Goal: Ask a question: Seek information or help from site administrators or community

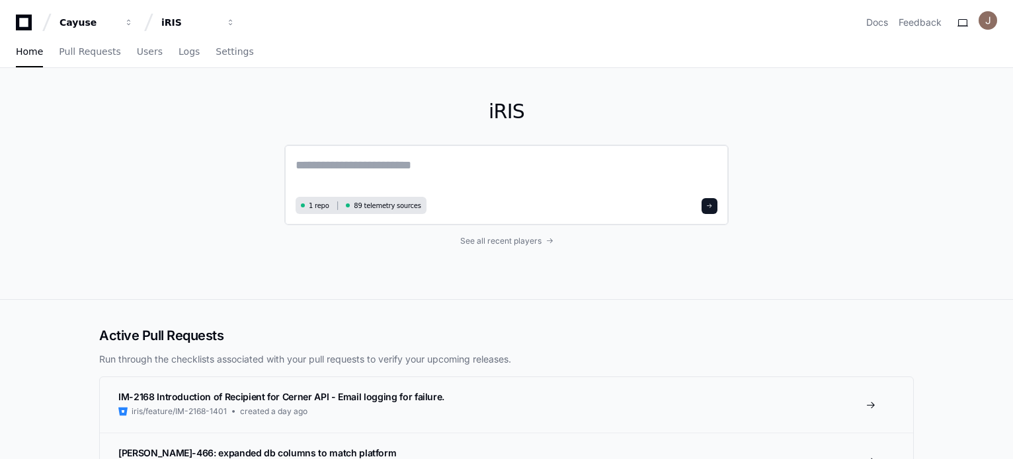
click at [325, 164] on textarea at bounding box center [507, 174] width 422 height 37
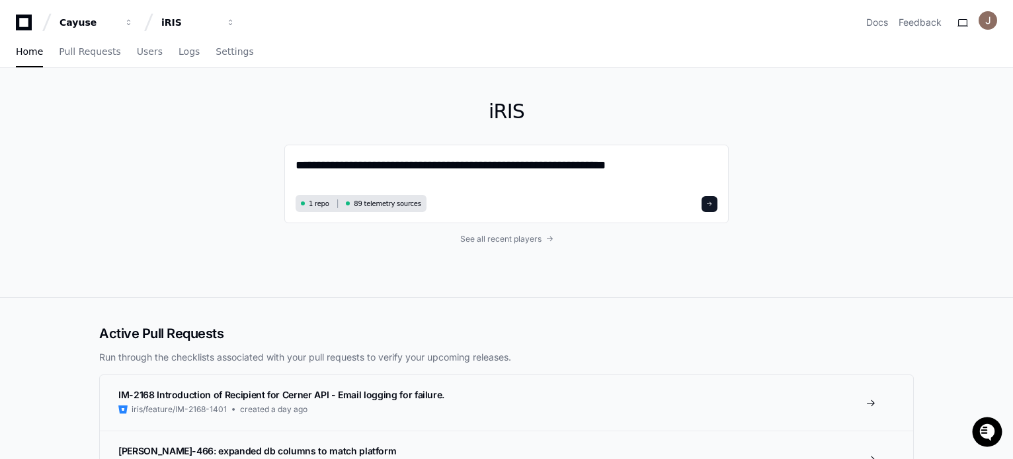
paste textarea "**********"
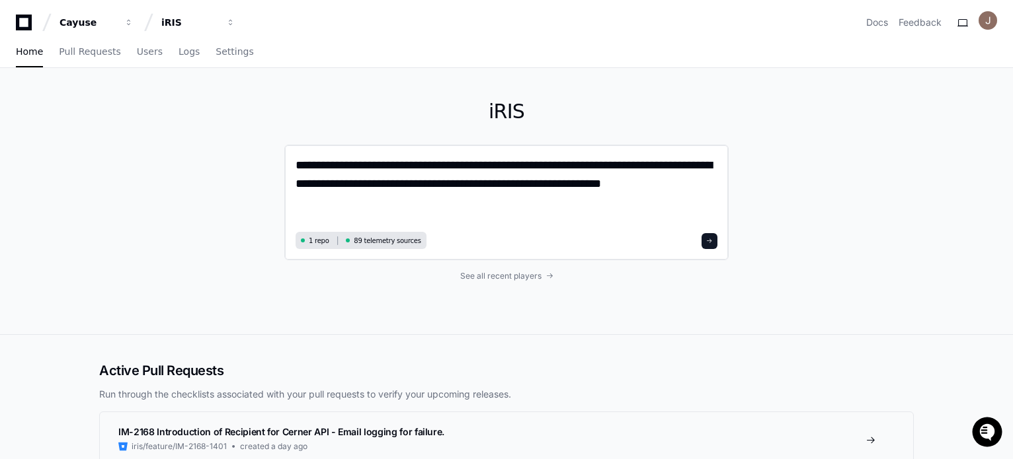
paste textarea "**********"
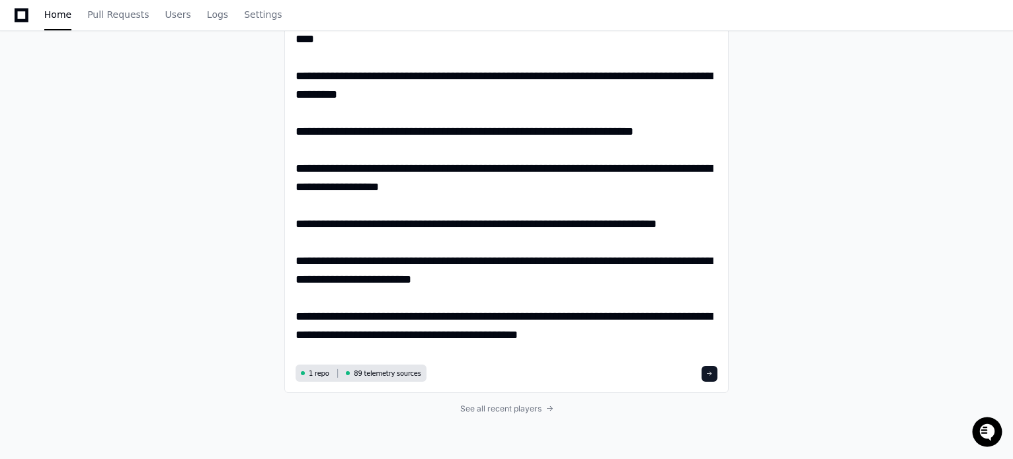
scroll to position [463, 0]
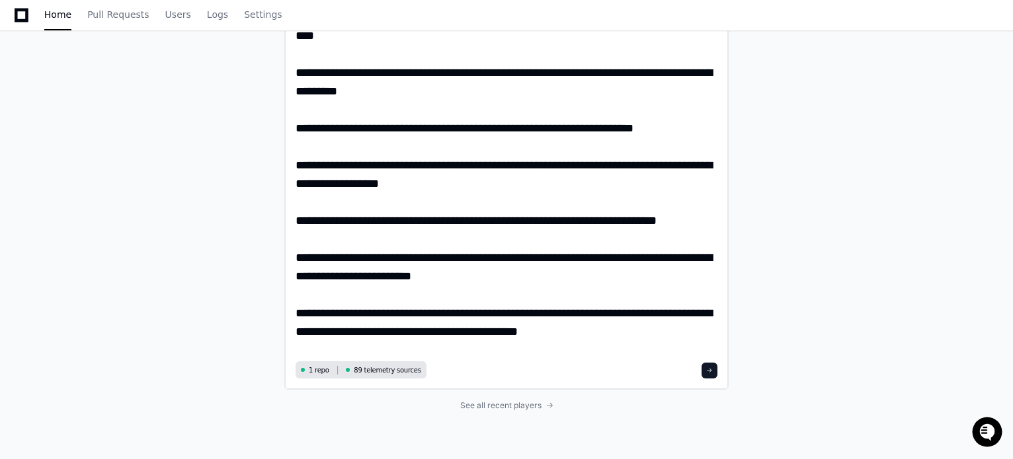
type textarea "**********"
click at [707, 372] on span at bounding box center [709, 371] width 7 height 7
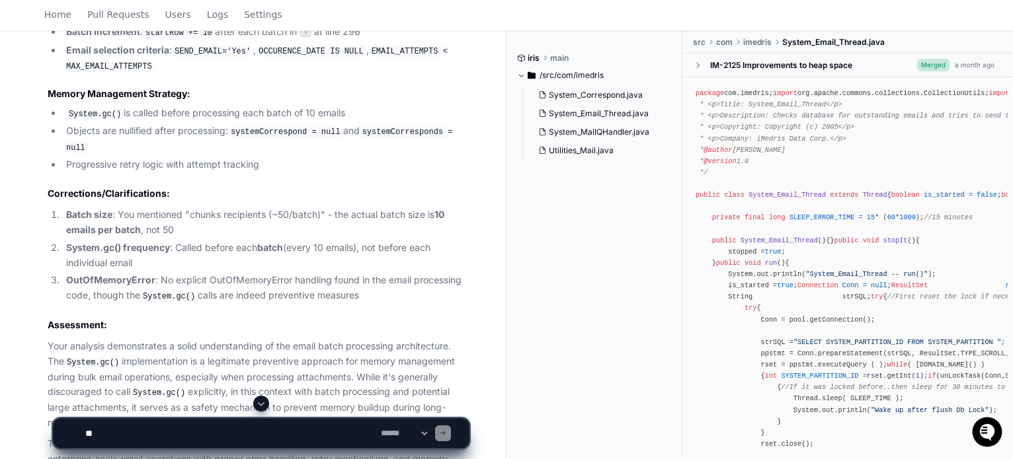
scroll to position [2282, 0]
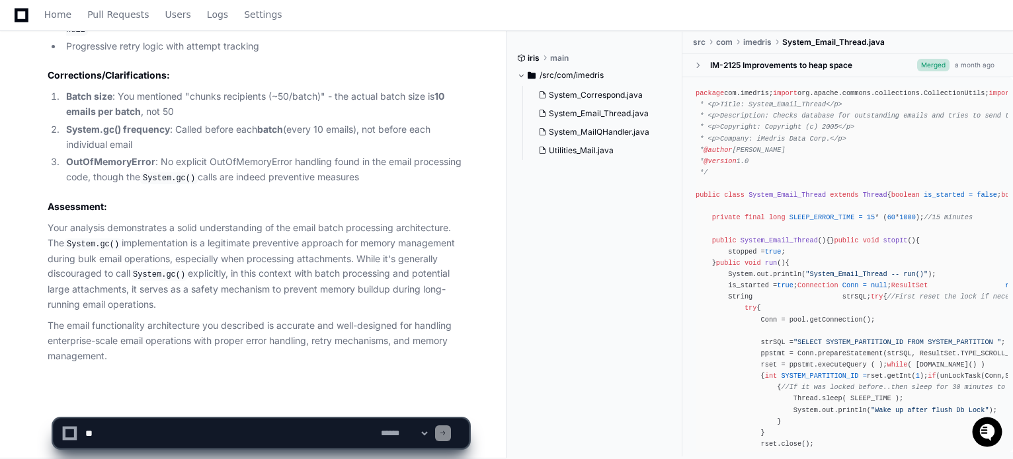
click at [180, 221] on p "Your analysis demonstrates a solid understanding of the email batch processing …" at bounding box center [258, 266] width 421 height 91
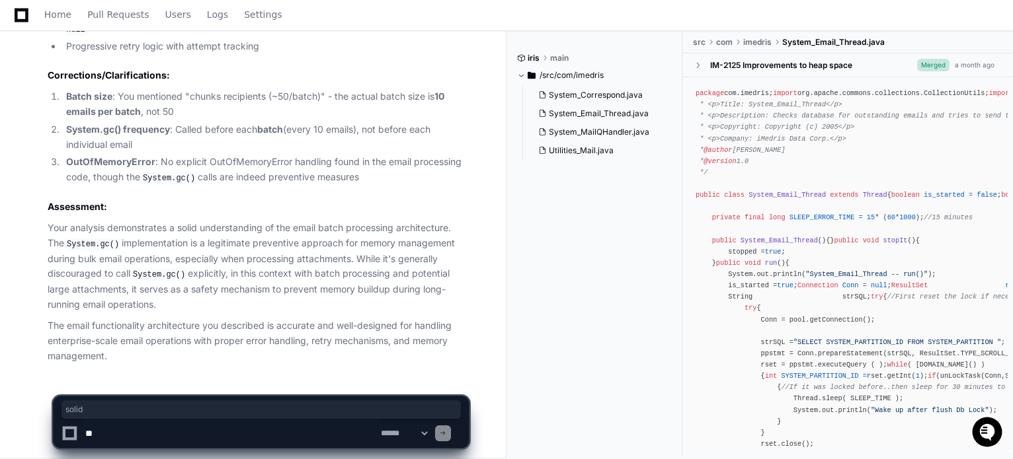
click at [219, 225] on p "Your analysis demonstrates a solid understanding of the email batch processing …" at bounding box center [258, 266] width 421 height 91
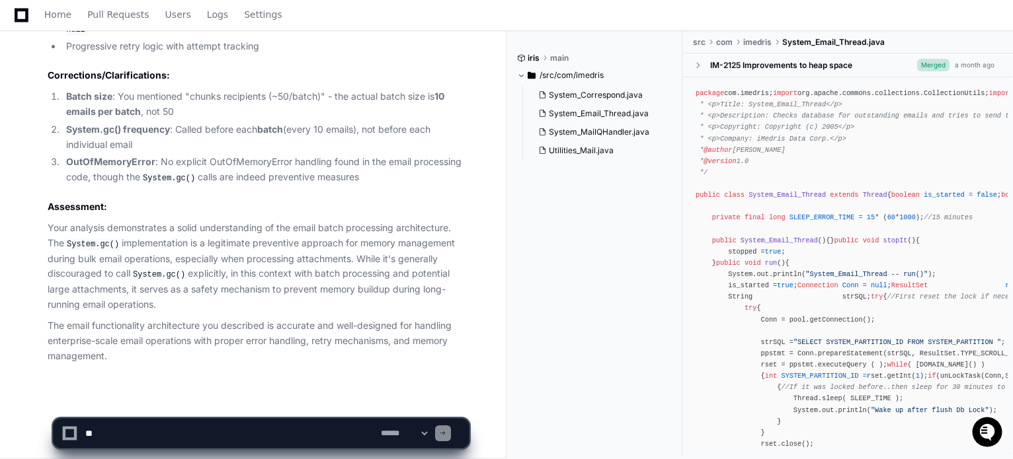
click at [218, 221] on p "Your analysis demonstrates a solid understanding of the email batch processing …" at bounding box center [258, 266] width 421 height 91
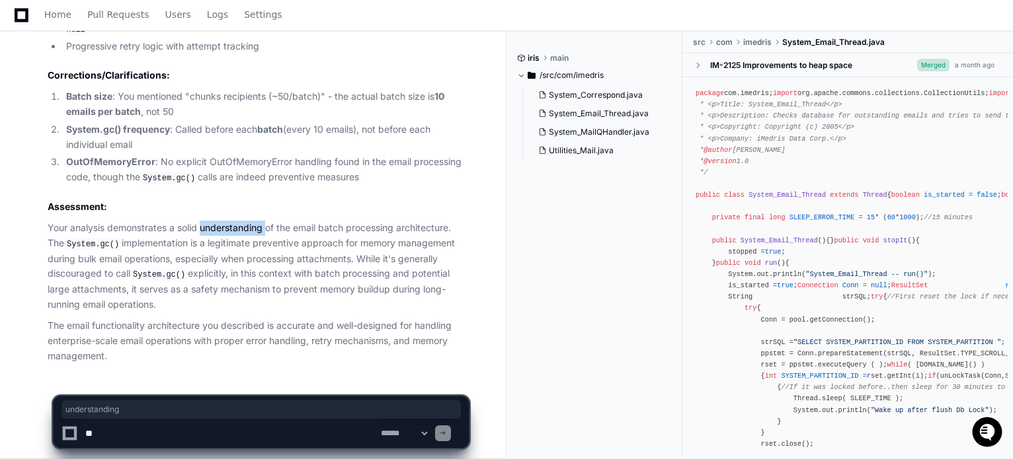
click at [218, 221] on p "Your analysis demonstrates a solid understanding of the email batch processing …" at bounding box center [258, 266] width 421 height 91
drag, startPoint x: 51, startPoint y: 220, endPoint x: 91, endPoint y: 224, distance: 39.9
click at [91, 224] on p "Your analysis demonstrates a solid understanding of the email batch processing …" at bounding box center [258, 266] width 421 height 91
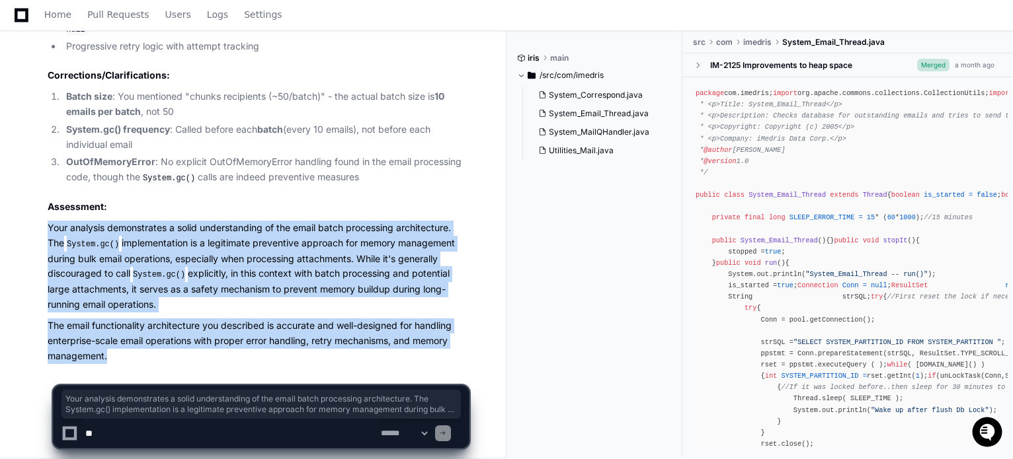
drag, startPoint x: 48, startPoint y: 220, endPoint x: 294, endPoint y: 343, distance: 275.3
click at [195, 277] on p "Your analysis demonstrates a solid understanding of the email batch processing …" at bounding box center [258, 266] width 421 height 91
click at [103, 239] on code "System.gc()" at bounding box center [93, 245] width 58 height 12
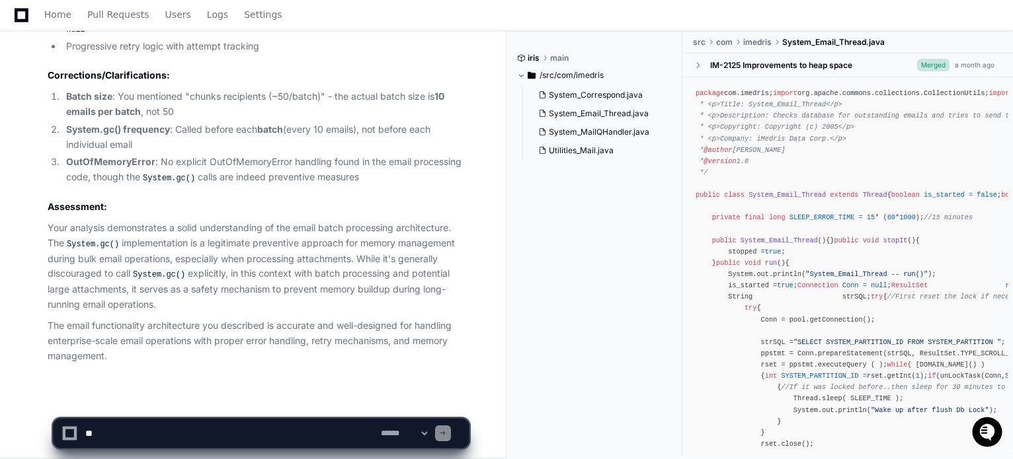
click at [111, 239] on code "System.gc()" at bounding box center [93, 245] width 58 height 12
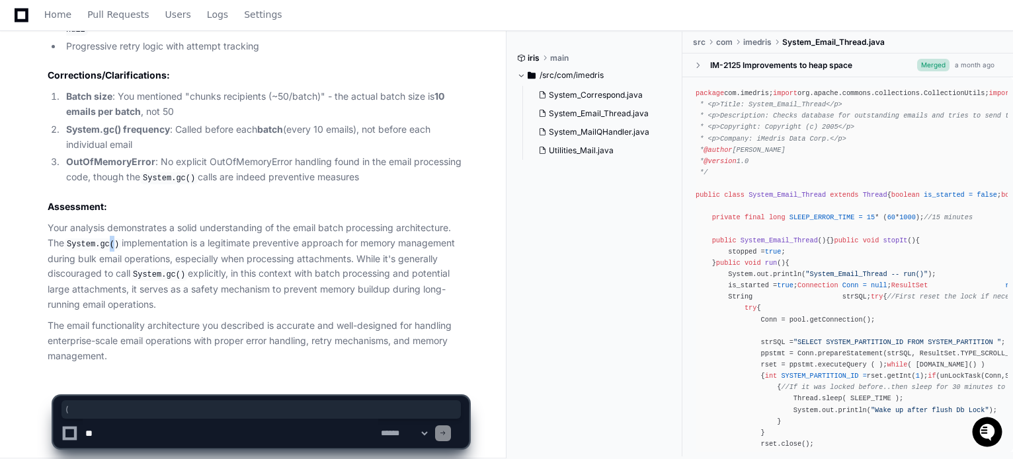
click at [111, 239] on code "System.gc()" at bounding box center [93, 245] width 58 height 12
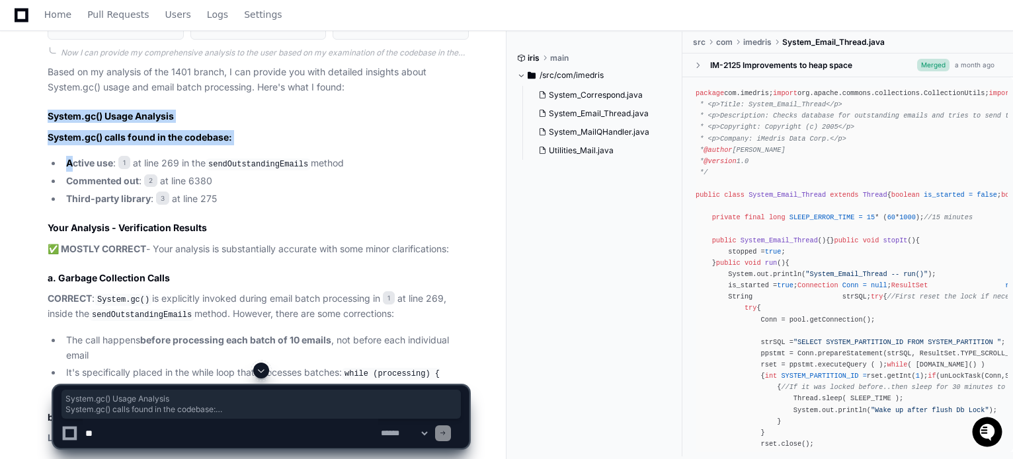
scroll to position [1555, 0]
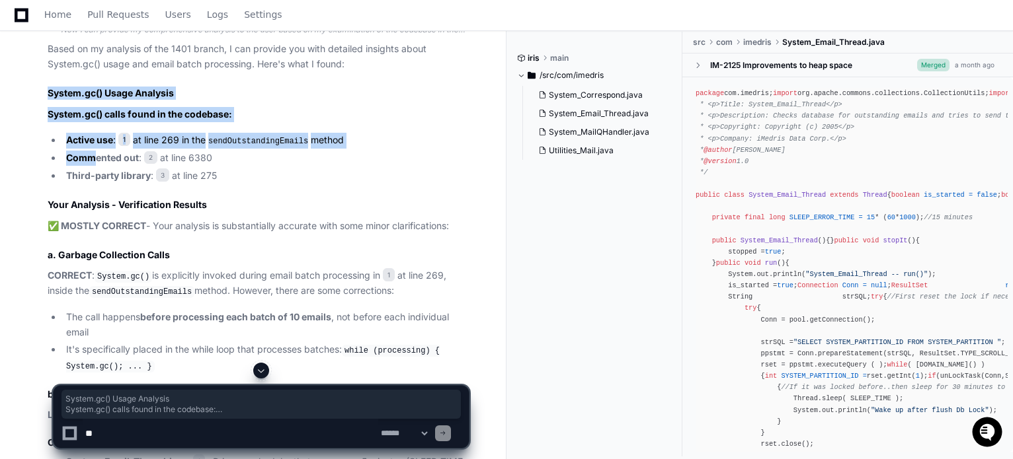
drag, startPoint x: 45, startPoint y: 170, endPoint x: 95, endPoint y: 168, distance: 49.6
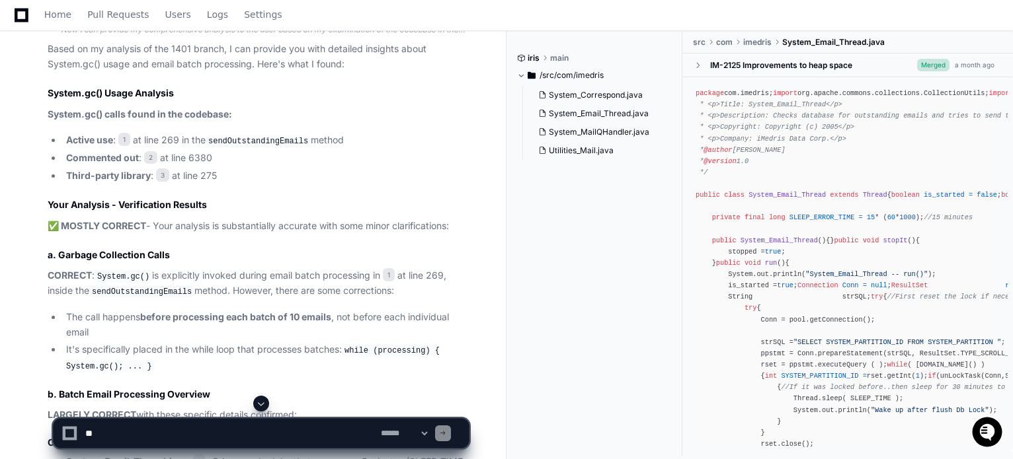
click at [282, 166] on li "Commented out : 2 at line 6380" at bounding box center [265, 158] width 407 height 15
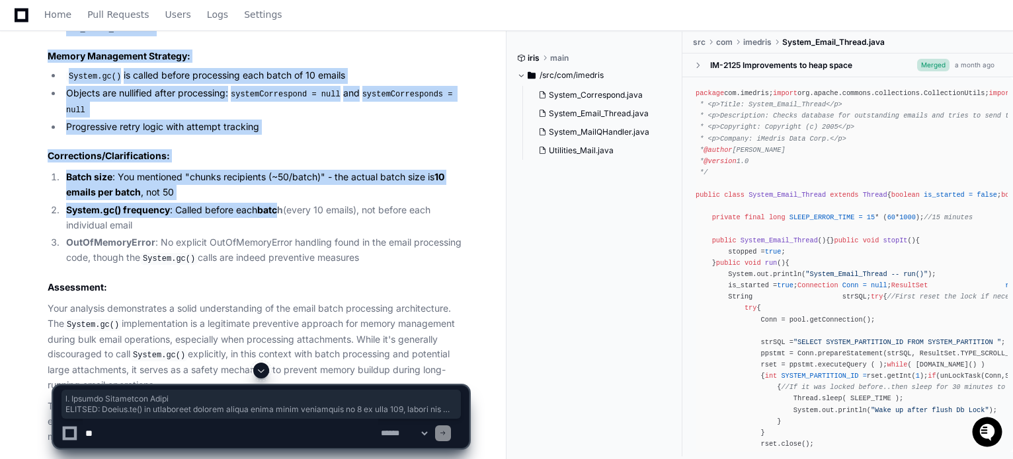
scroll to position [2216, 0]
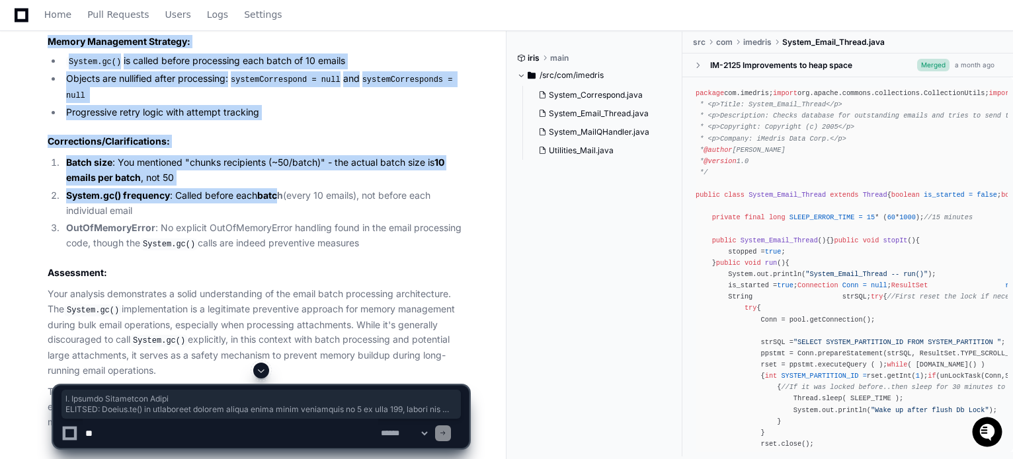
drag, startPoint x: 47, startPoint y: 199, endPoint x: 283, endPoint y: 208, distance: 236.2
click at [307, 200] on li "System.gc() frequency : Called before each batch (every 10 emails), not before …" at bounding box center [265, 203] width 407 height 30
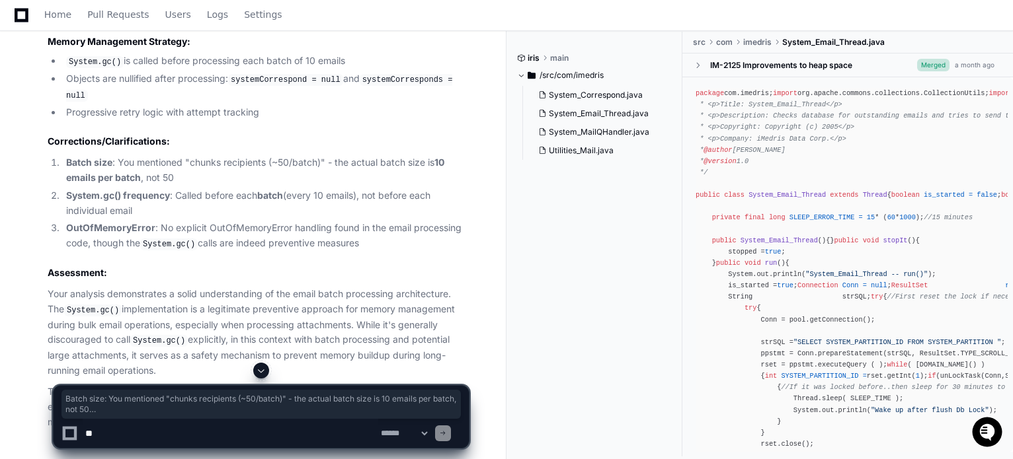
drag, startPoint x: 379, startPoint y: 171, endPoint x: 65, endPoint y: 160, distance: 314.2
click at [65, 160] on ol "Batch size : You mentioned "chunks recipients (~50/batch)" - the actual batch s…" at bounding box center [258, 203] width 421 height 96
click at [201, 169] on li "Batch size : You mentioned "chunks recipients (~50/batch)" - the actual batch s…" at bounding box center [265, 170] width 407 height 30
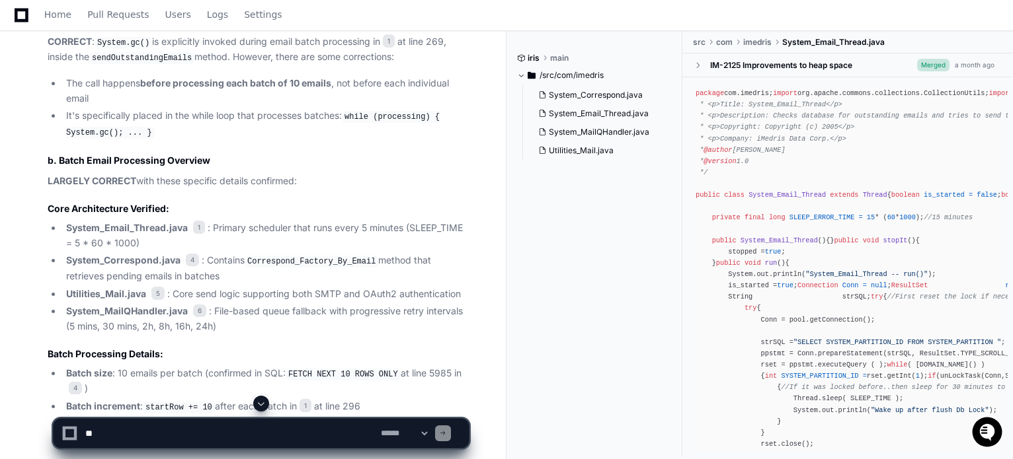
scroll to position [1753, 0]
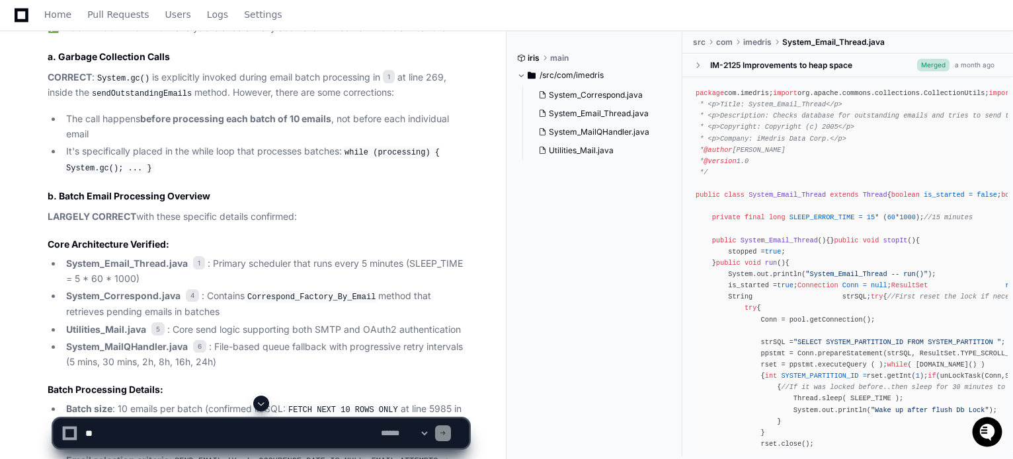
click at [190, 432] on textarea at bounding box center [231, 433] width 296 height 29
type textarea "*"
paste textarea "**********"
type textarea "**********"
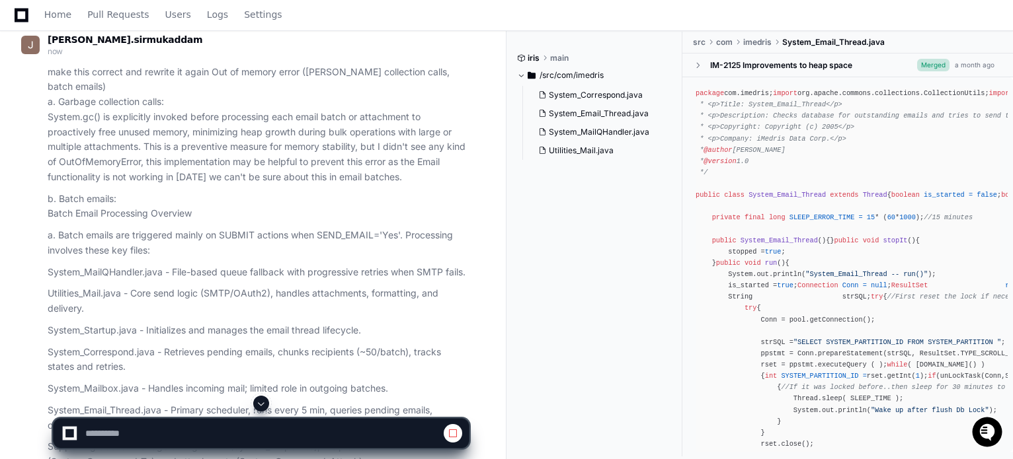
scroll to position [2850, 0]
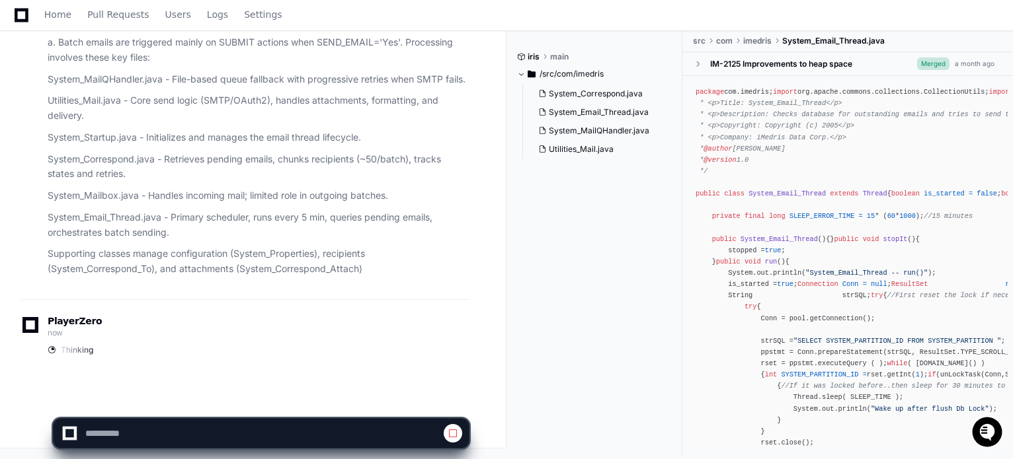
click at [325, 200] on p "System_Mailbox.java - Handles incoming mail; limited role in outgoing batches." at bounding box center [258, 195] width 421 height 15
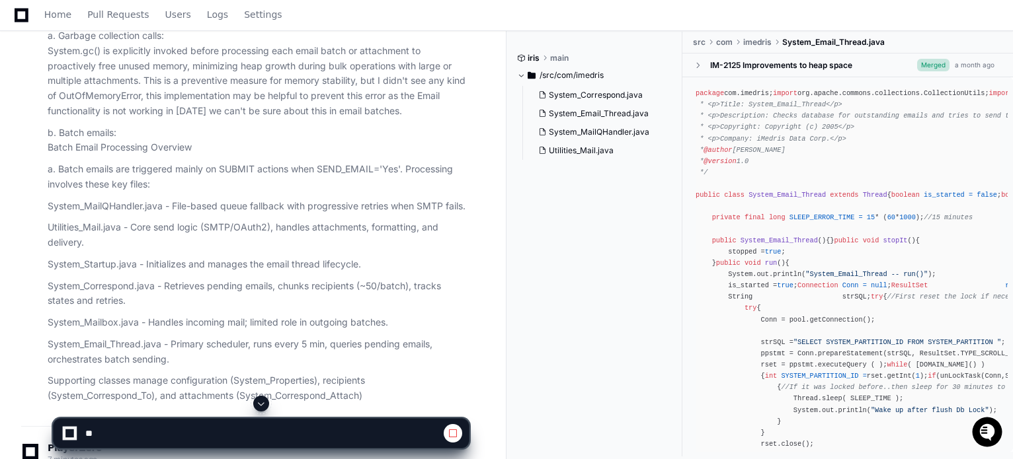
scroll to position [2850, 0]
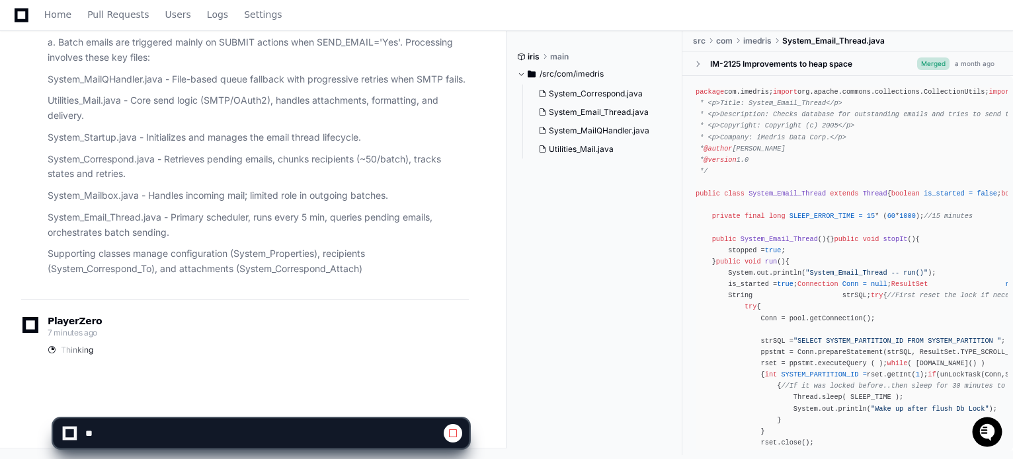
click at [140, 323] on div "PlayerZero 7 minutes ago" at bounding box center [245, 328] width 448 height 22
click at [216, 213] on p "System_Email_Thread.java - Primary scheduler, runs every 5 min, queries pending…" at bounding box center [258, 225] width 421 height 30
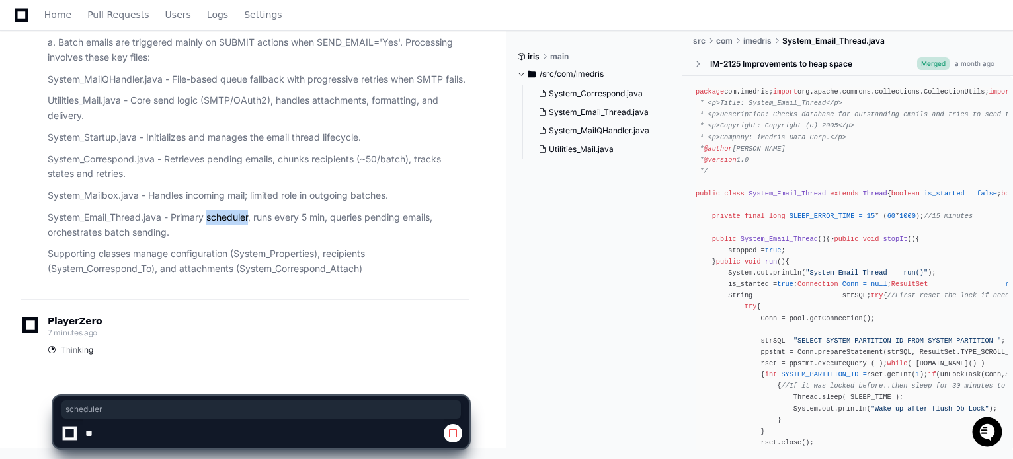
click at [216, 214] on p "System_Email_Thread.java - Primary scheduler, runs every 5 min, queries pending…" at bounding box center [258, 225] width 421 height 30
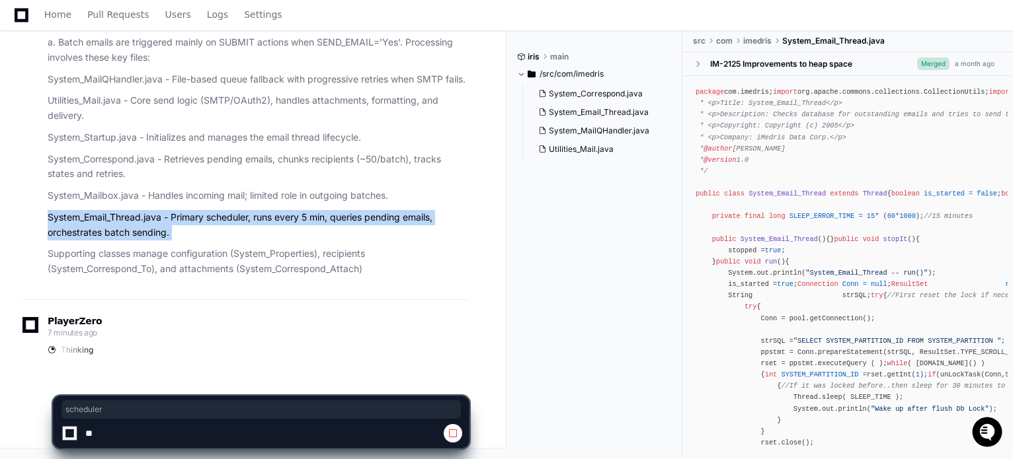
click at [216, 214] on p "System_Email_Thread.java - Primary scheduler, runs every 5 min, queries pending…" at bounding box center [258, 225] width 421 height 30
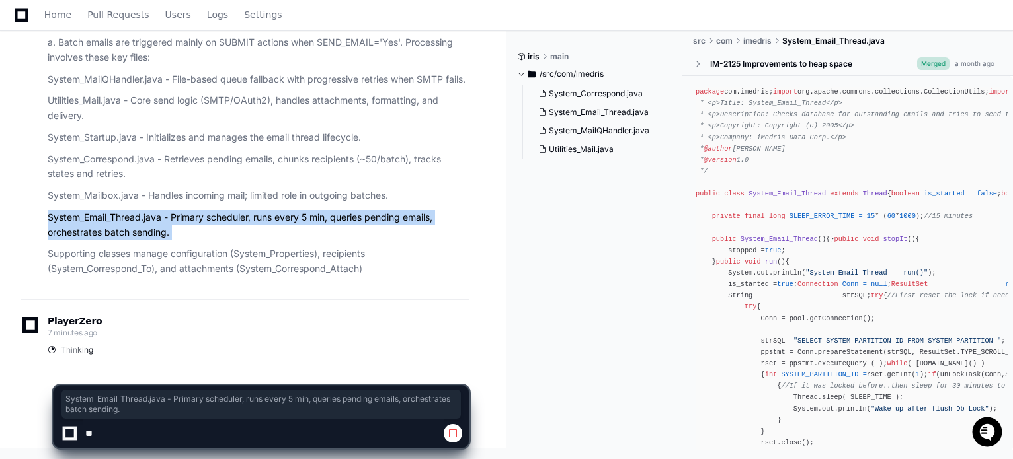
click at [177, 225] on p "System_Email_Thread.java - Primary scheduler, runs every 5 min, queries pending…" at bounding box center [258, 225] width 421 height 30
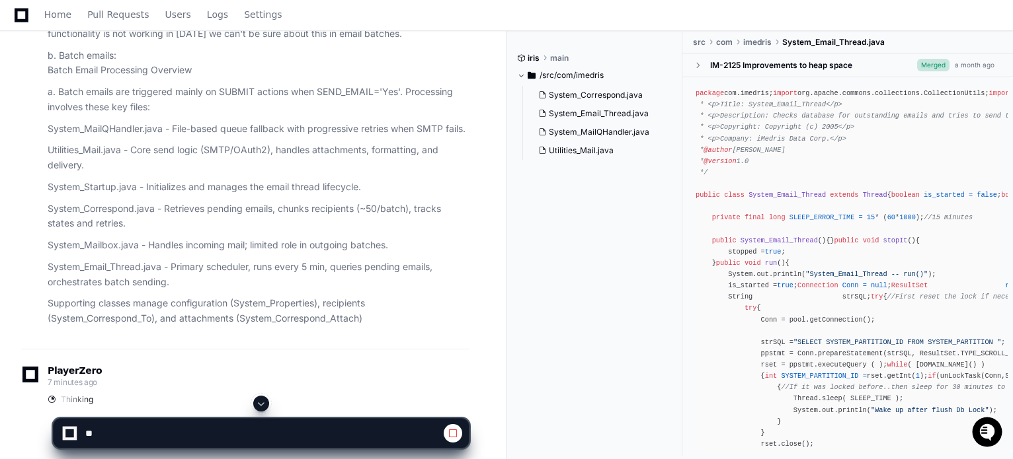
scroll to position [2717, 0]
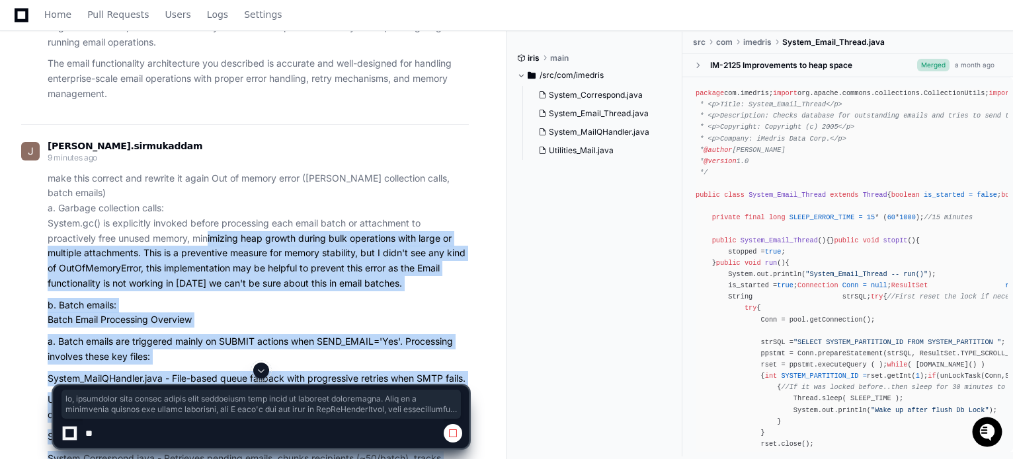
scroll to position [2519, 0]
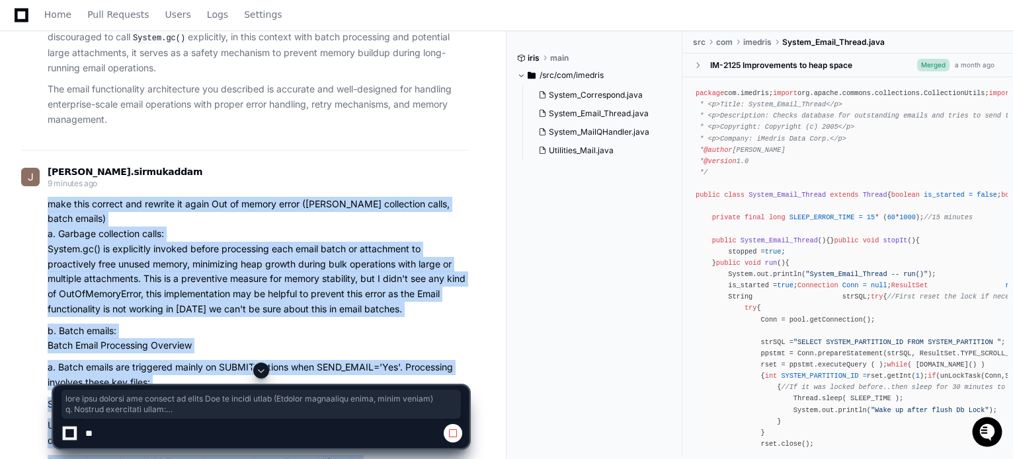
drag, startPoint x: 380, startPoint y: 274, endPoint x: 44, endPoint y: 195, distance: 345.0
click at [44, 197] on div "make this correct and rewrite it again Out of memory error (Garbage collection …" at bounding box center [245, 399] width 448 height 405
copy article "lore ipsu dolorsi ame consect ad elits Doe te incidi utlab (Etdolor magnaaliqu …"
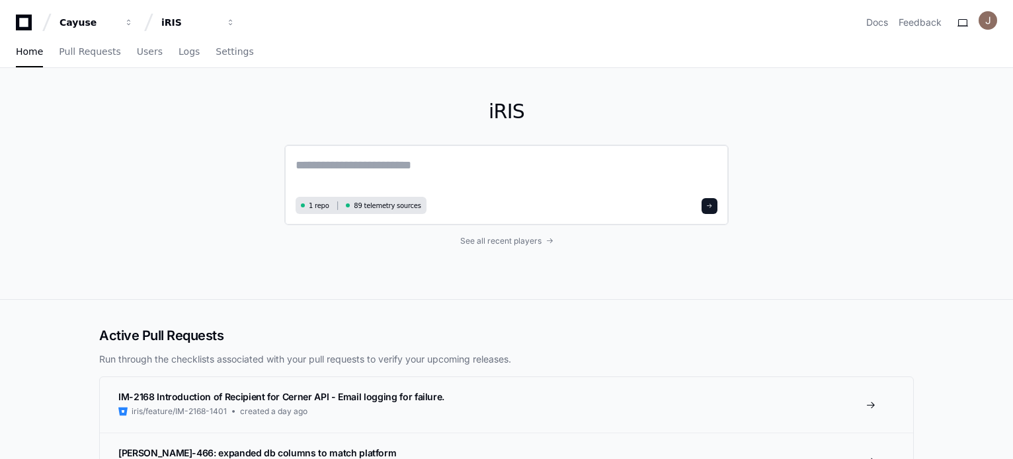
click at [319, 166] on textarea at bounding box center [507, 174] width 422 height 37
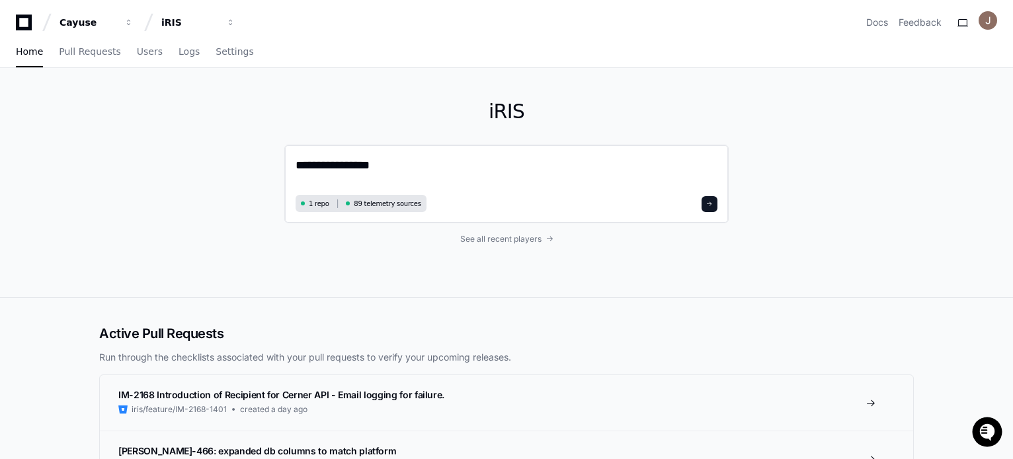
paste textarea "**********"
type textarea "**********"
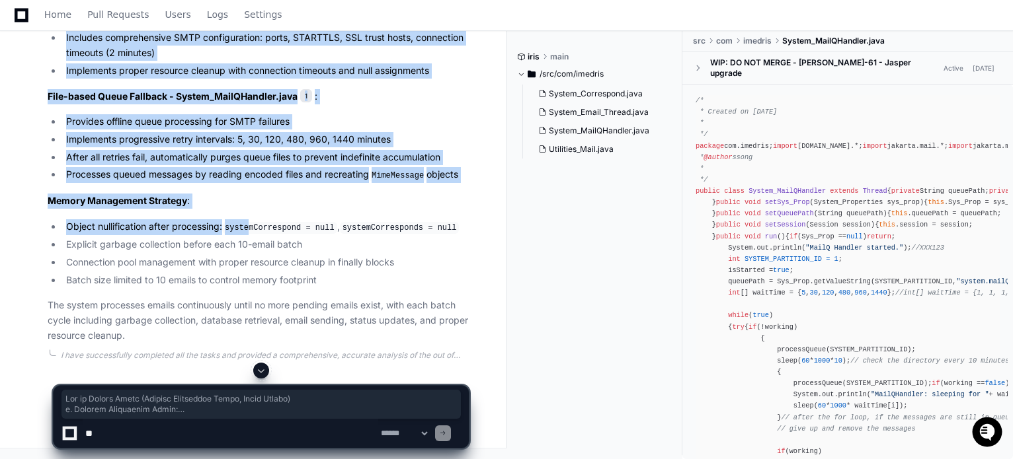
scroll to position [1923, 0]
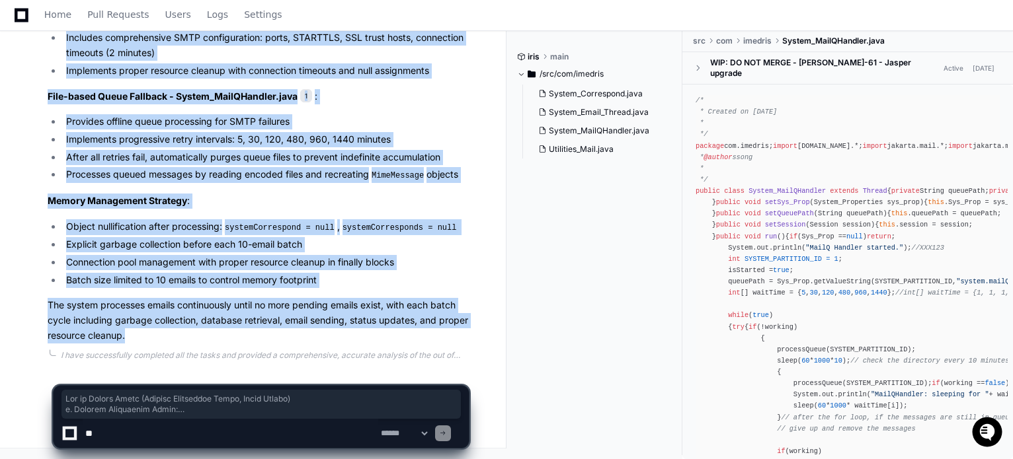
drag, startPoint x: 48, startPoint y: 160, endPoint x: 331, endPoint y: 336, distance: 333.2
copy article "Out of Memory Error (Garbage Collection Calls, Batch Emails) a. Garbage Collect…"
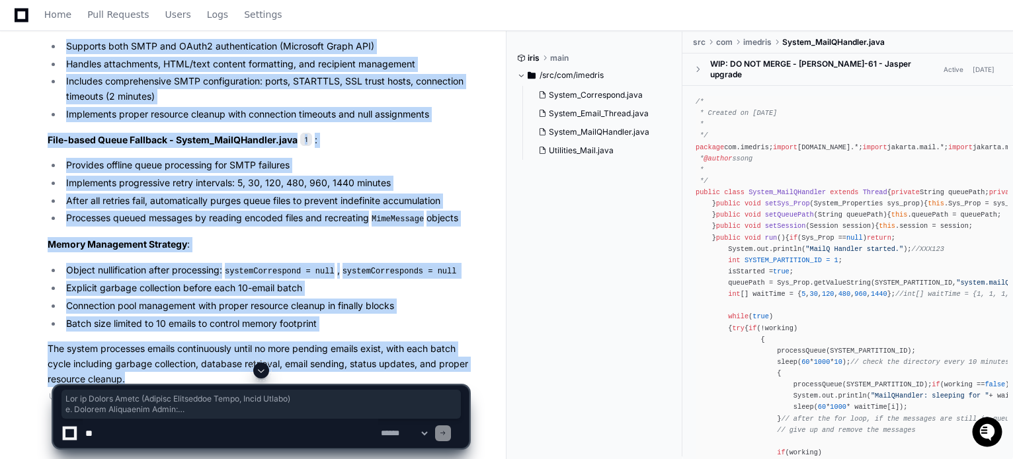
scroll to position [1857, 0]
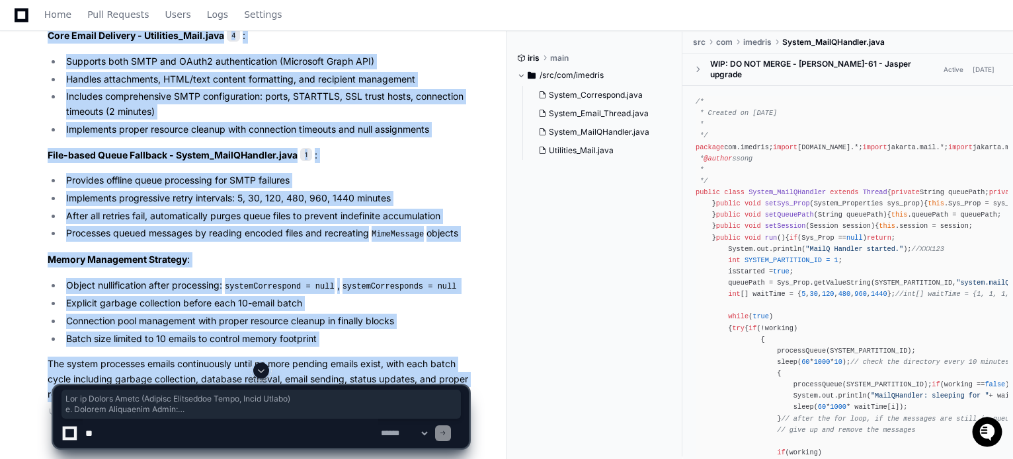
click at [376, 159] on p "File-based Queue Fallback - System_MailQHandler.java 1 :" at bounding box center [258, 155] width 421 height 15
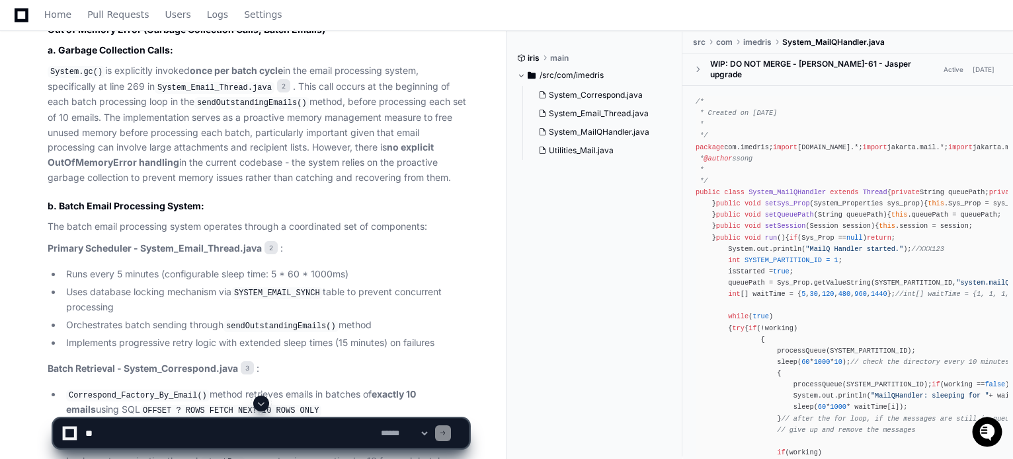
scroll to position [1357, 0]
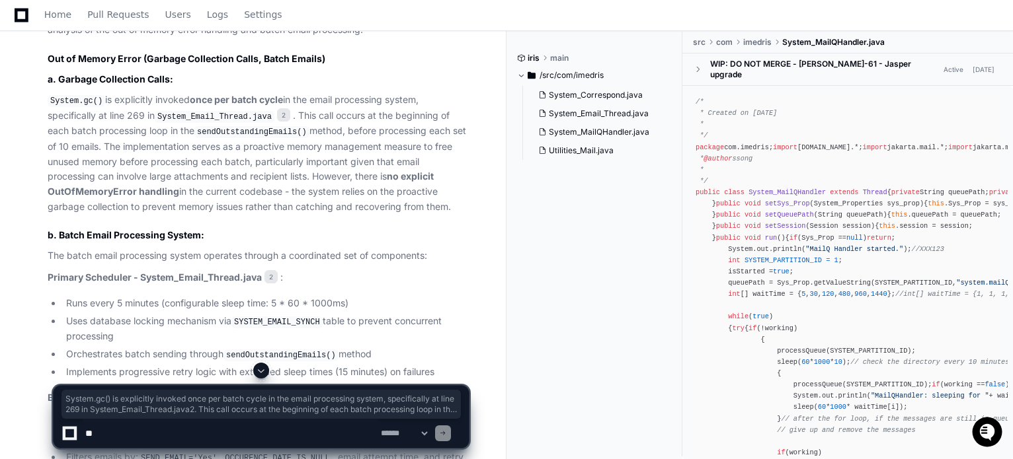
drag, startPoint x: 378, startPoint y: 224, endPoint x: 45, endPoint y: 114, distance: 350.8
click at [45, 114] on div "Updating progress System_Email_Thread.java 2 System_Correspond.java 3 Utilities…" at bounding box center [245, 401] width 448 height 1000
copy p "System.gc() is explicitly invoked once per batch cycle in the email processing …"
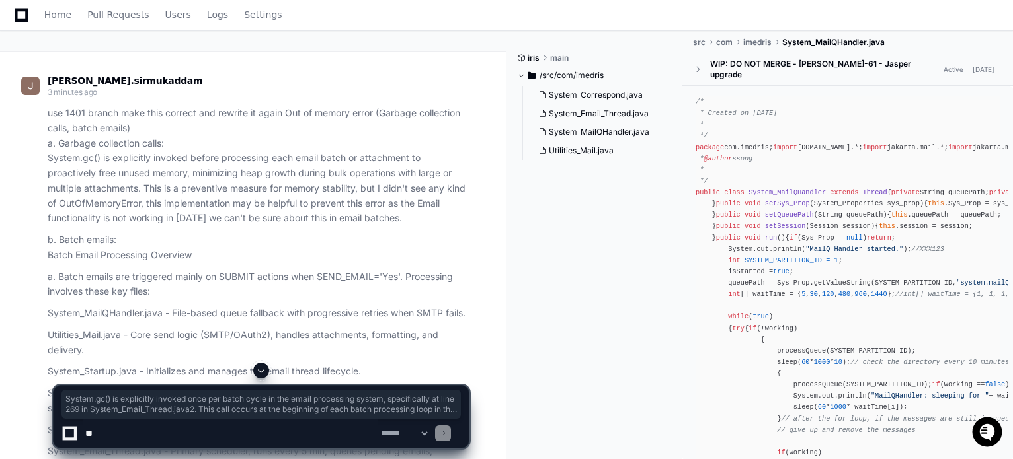
scroll to position [87, 0]
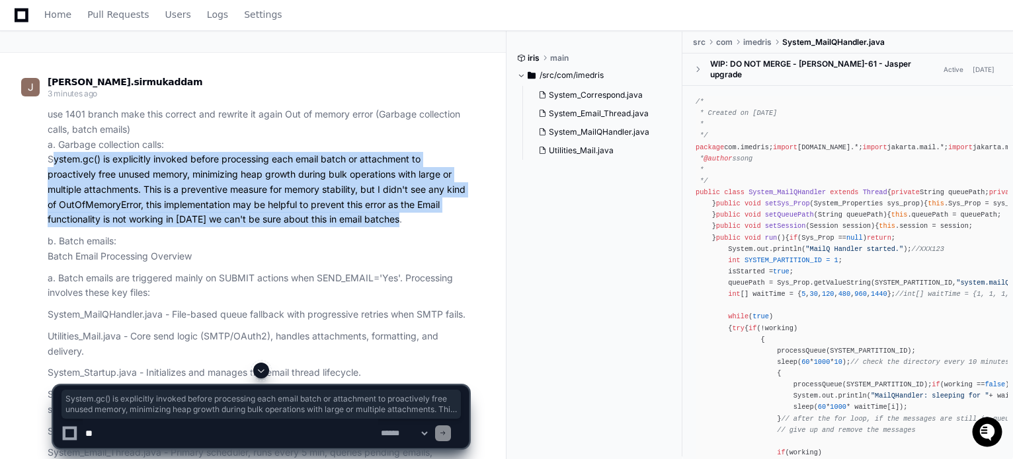
drag, startPoint x: 399, startPoint y: 219, endPoint x: 48, endPoint y: 157, distance: 356.5
click at [48, 157] on p "use 1401 branch make this correct and rewrite it again Out of memory error (Gar…" at bounding box center [258, 167] width 421 height 120
copy p "System.gc() is explicitly invoked before processing each email batch or attachm…"
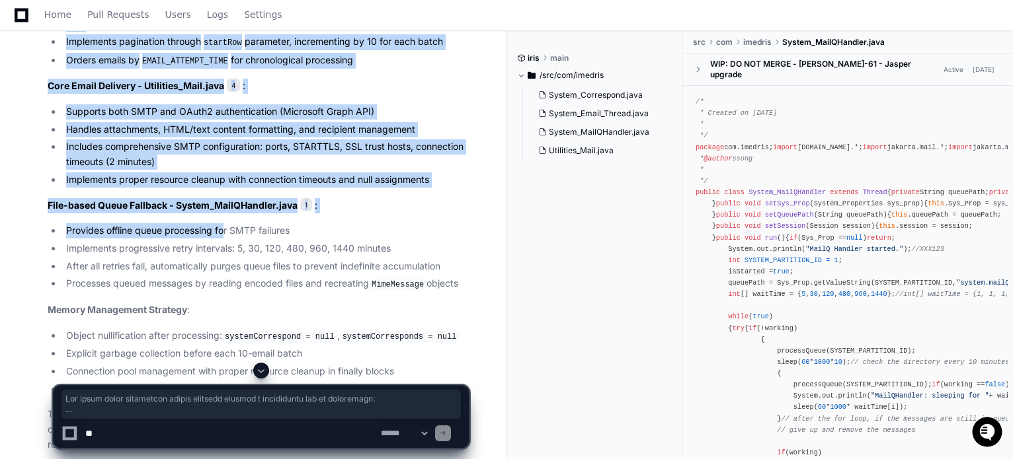
scroll to position [1872, 0]
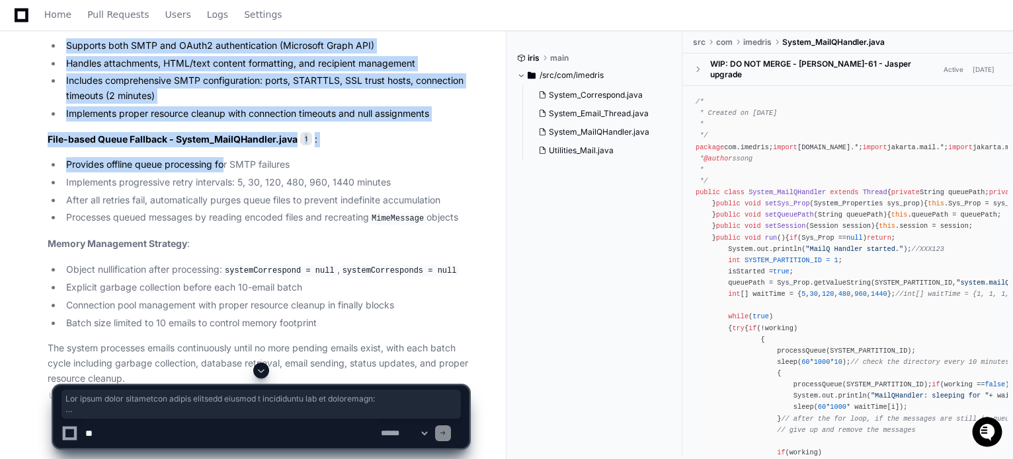
drag, startPoint x: 46, startPoint y: 84, endPoint x: 467, endPoint y: 219, distance: 441.6
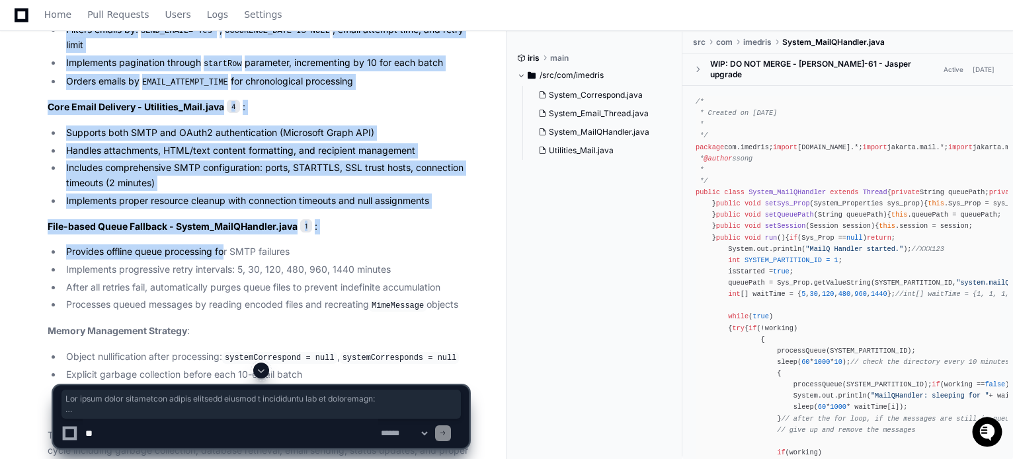
scroll to position [1806, 0]
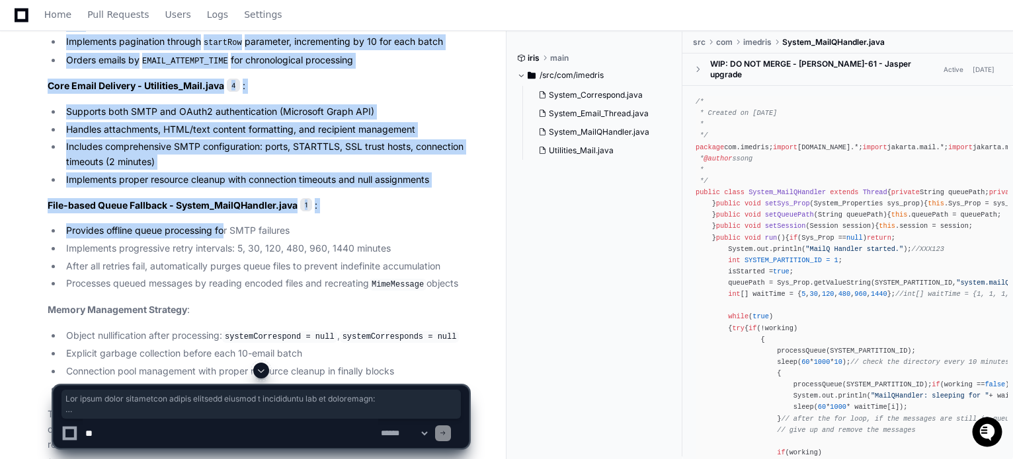
click at [319, 239] on li "Provides offline queue processing for SMTP failures" at bounding box center [265, 230] width 407 height 15
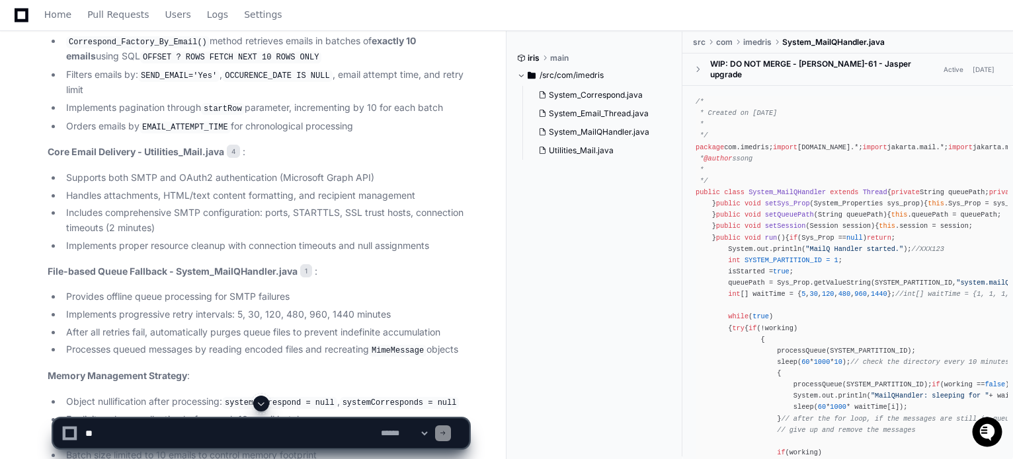
scroll to position [1674, 0]
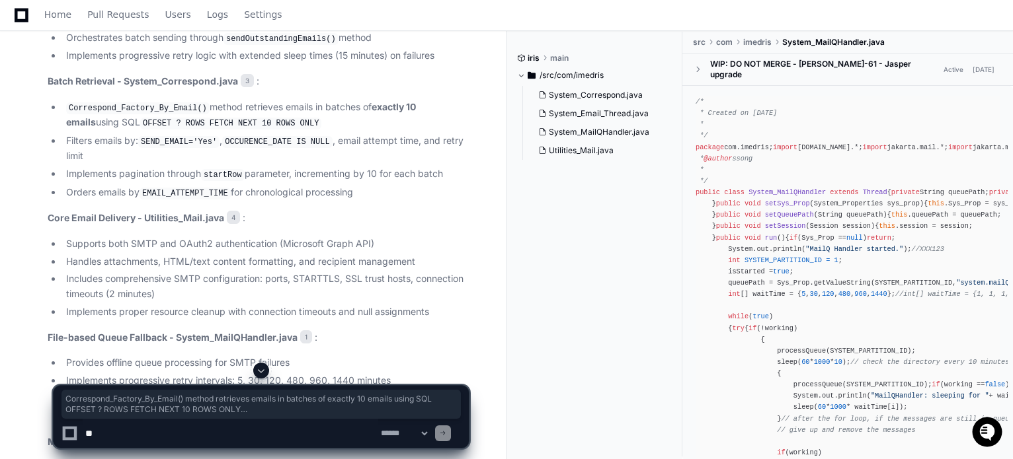
drag, startPoint x: 360, startPoint y: 199, endPoint x: 69, endPoint y: 121, distance: 301.8
click at [69, 121] on ul "Correspond_Factory_By_Email() method retrieves emails in batches of exactly 10 …" at bounding box center [258, 150] width 421 height 100
copy ul "Correspond_Factory_By_Email() method retrieves emails in batches of exactly 10 …"
click at [228, 142] on ul "Correspond_Factory_By_Email() method retrieves emails in batches of exactly 10 …" at bounding box center [258, 150] width 421 height 100
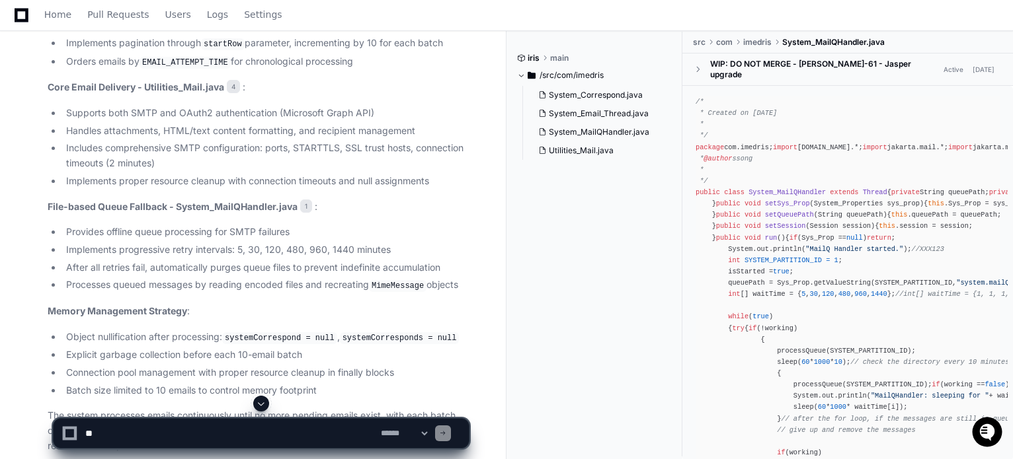
scroll to position [1806, 0]
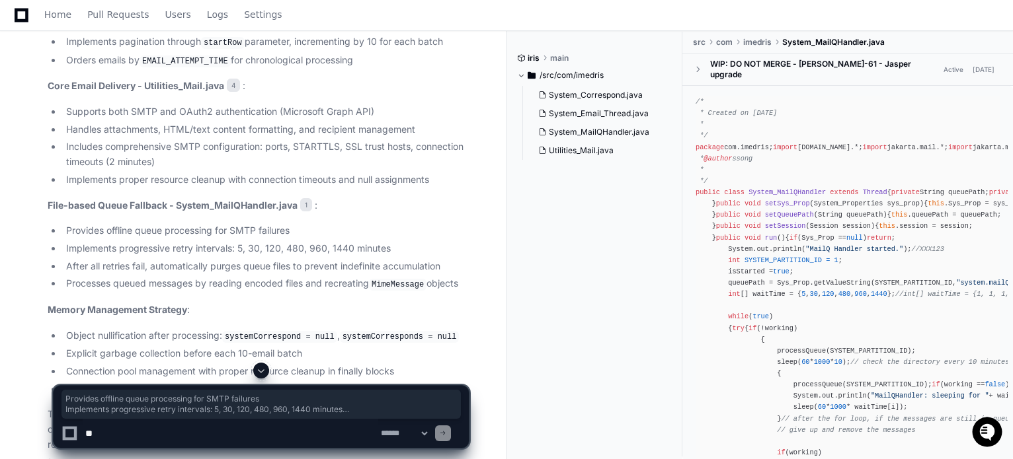
drag, startPoint x: 472, startPoint y: 293, endPoint x: 68, endPoint y: 243, distance: 407.1
copy ul "Provides offline queue processing for SMTP failures Implements progressive retr…"
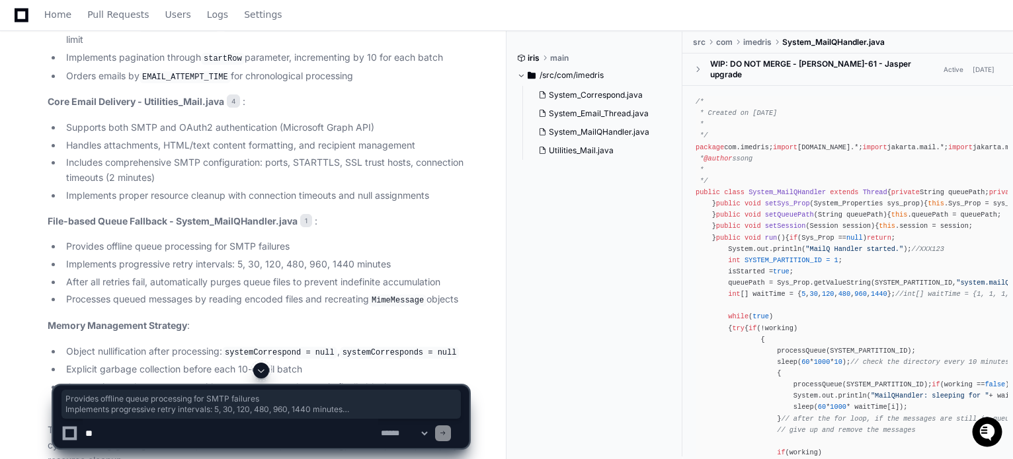
scroll to position [1724, 0]
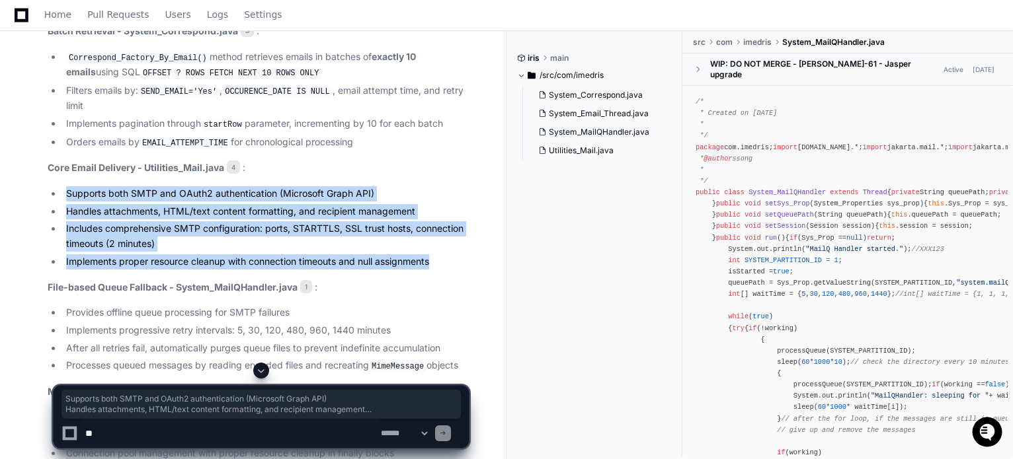
drag, startPoint x: 437, startPoint y: 269, endPoint x: 55, endPoint y: 192, distance: 389.9
click at [55, 192] on article "Based on my analysis of the 1401 branch codebase, here's the corrected and comp…" at bounding box center [258, 87] width 421 height 894
copy ul "Supports both SMTP and OAuth2 authentication (Microsoft Graph API) Handles atta…"
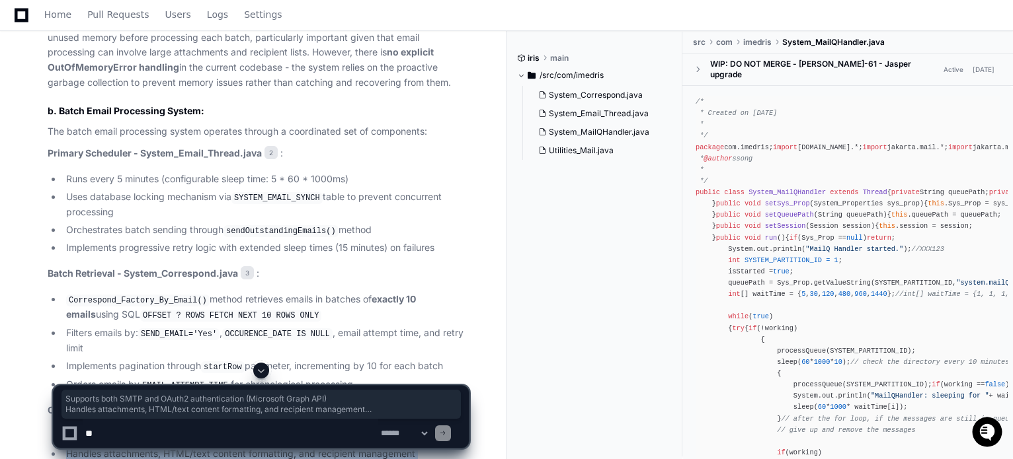
scroll to position [1460, 0]
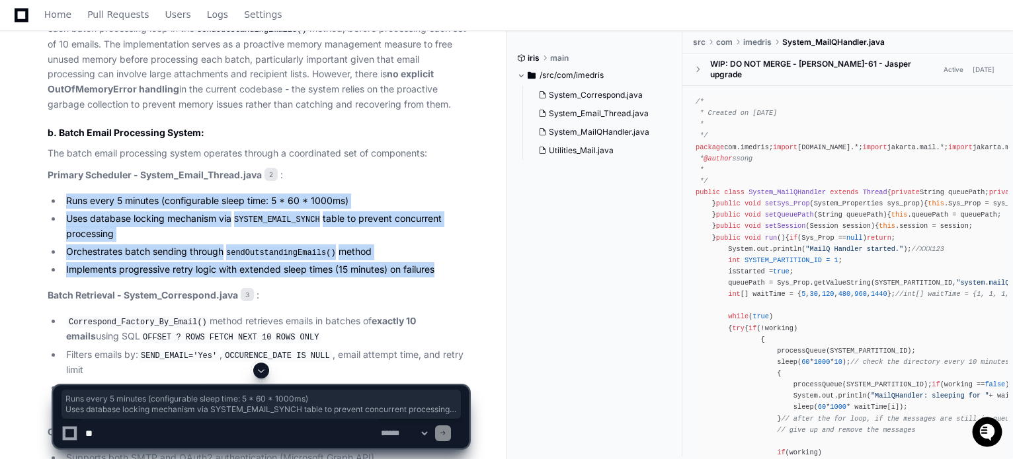
drag, startPoint x: 66, startPoint y: 210, endPoint x: 455, endPoint y: 283, distance: 395.6
click at [455, 278] on ul "Runs every 5 minutes (configurable sleep time: 5 * 60 * 1000ms) Uses database l…" at bounding box center [258, 236] width 421 height 84
copy ul "Runs every 5 minutes (configurable sleep time: 5 * 60 * 1000ms) Uses database l…"
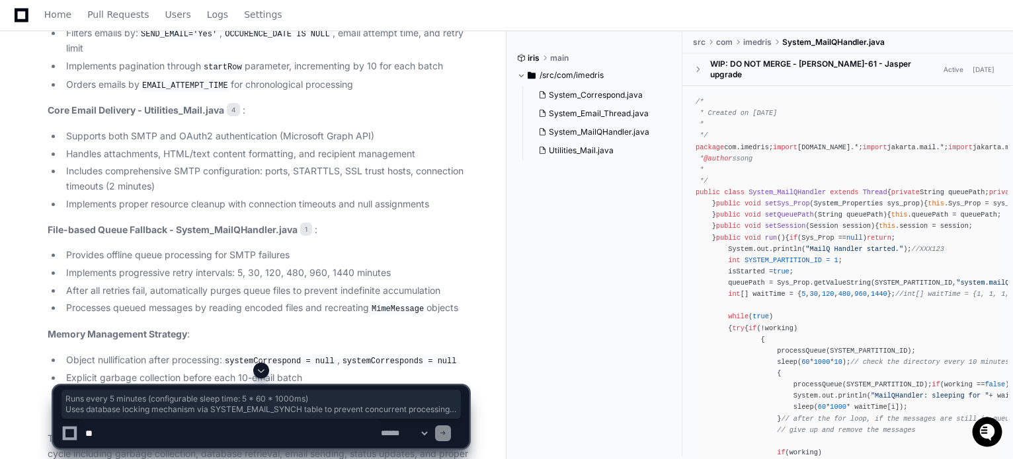
scroll to position [1790, 0]
